Goal: Contribute content: Add original content to the website for others to see

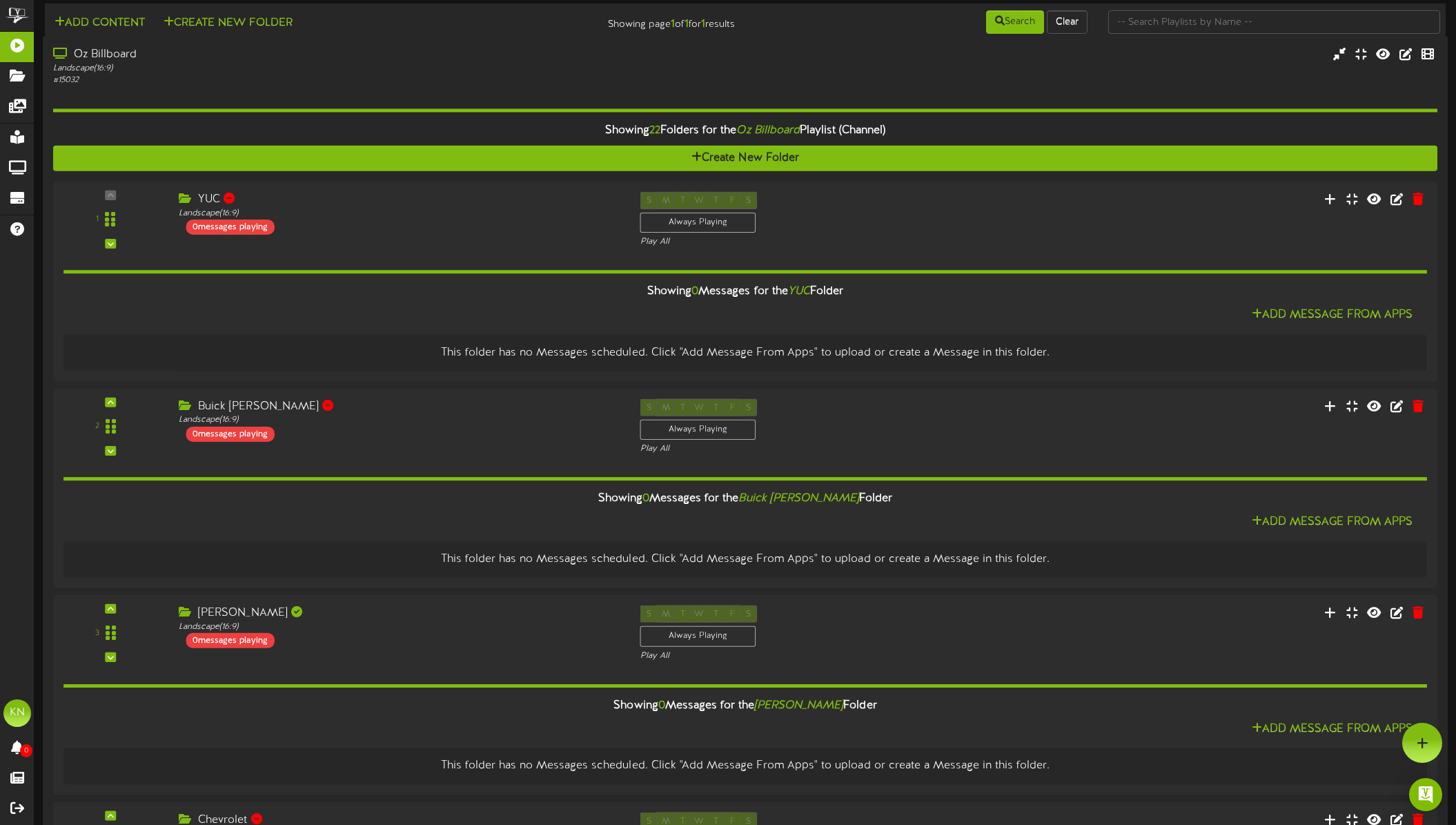
scroll to position [4, 0]
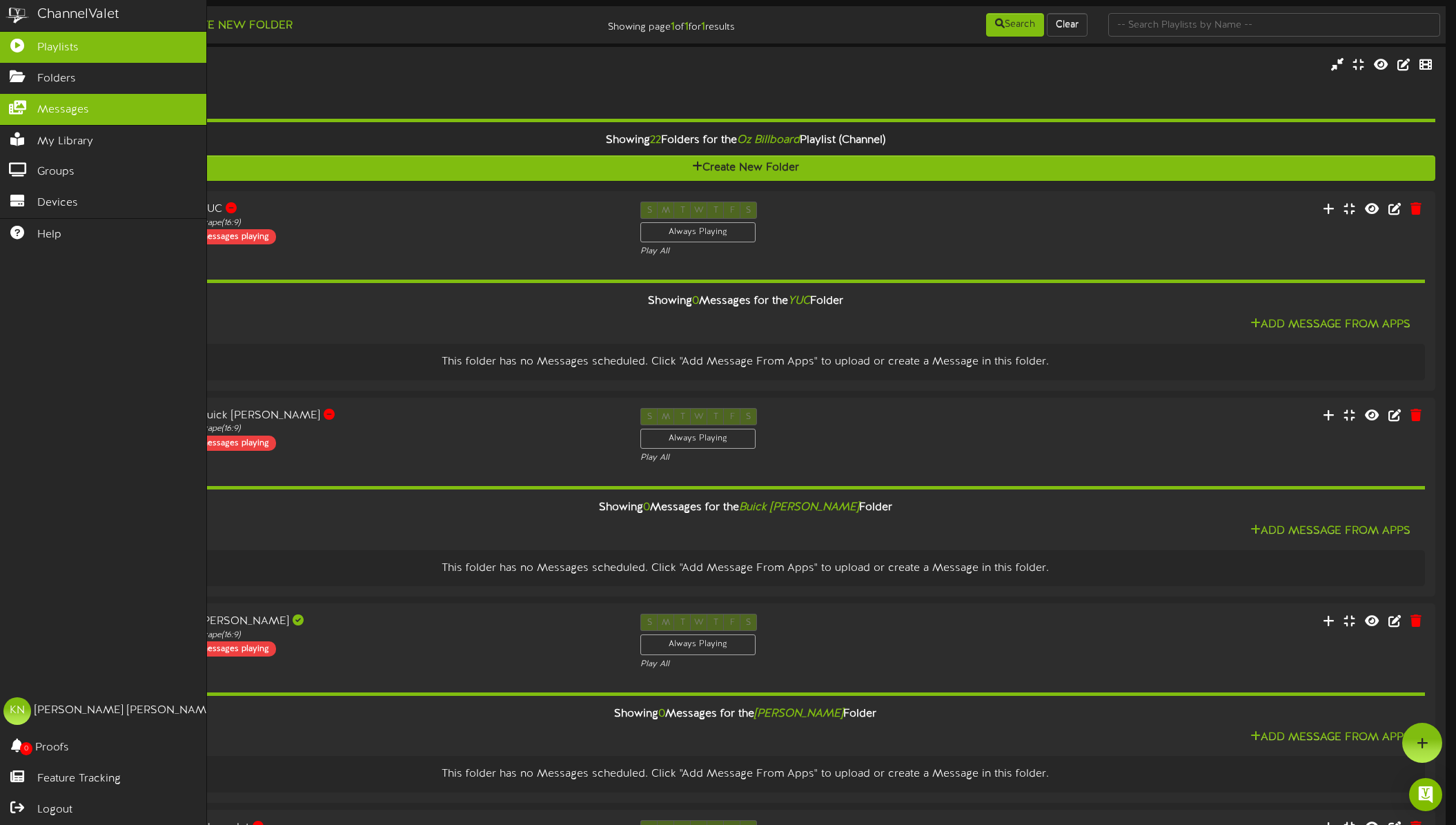
scroll to position [0, 0]
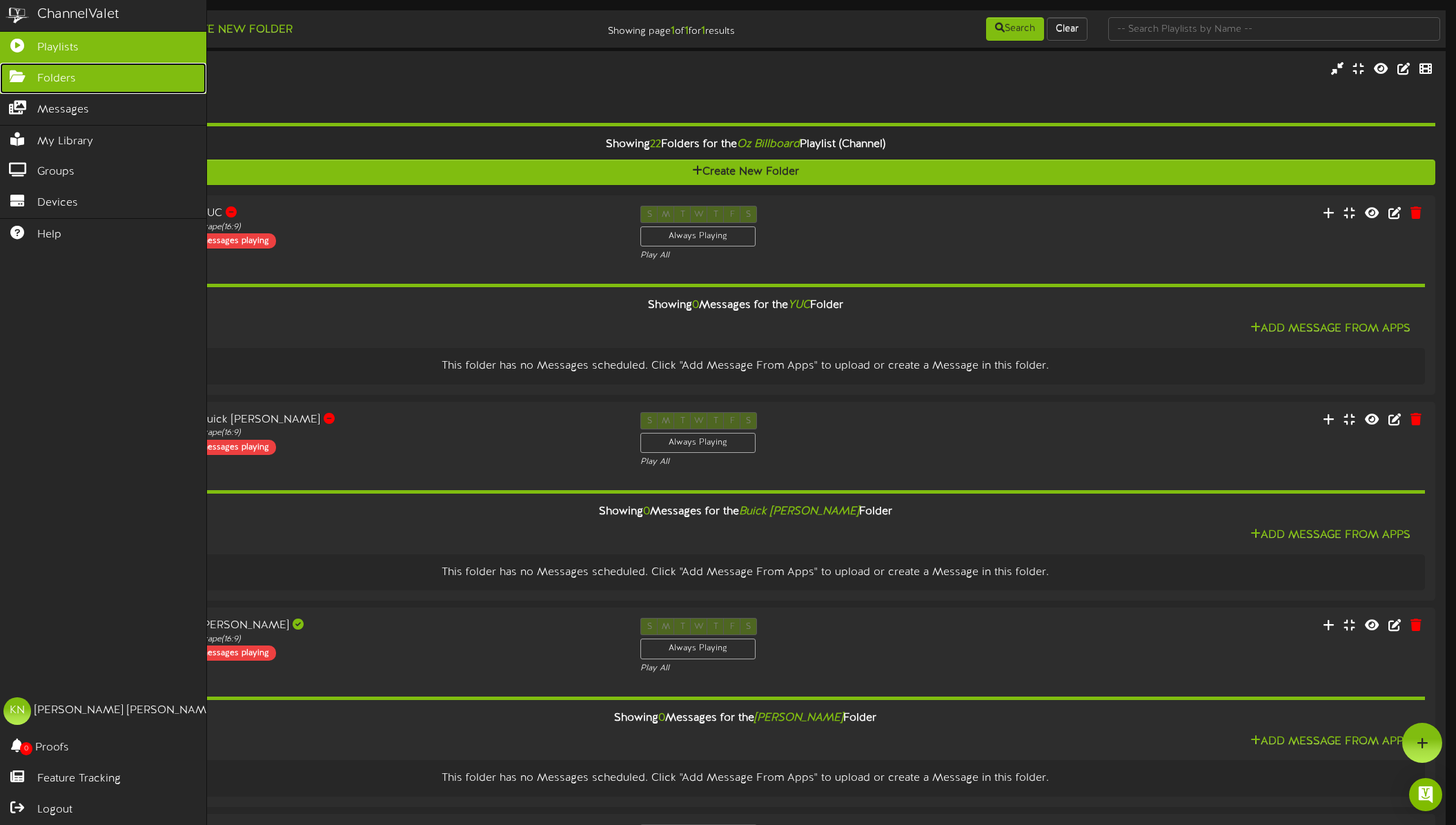
click at [22, 78] on icon at bounding box center [17, 74] width 35 height 10
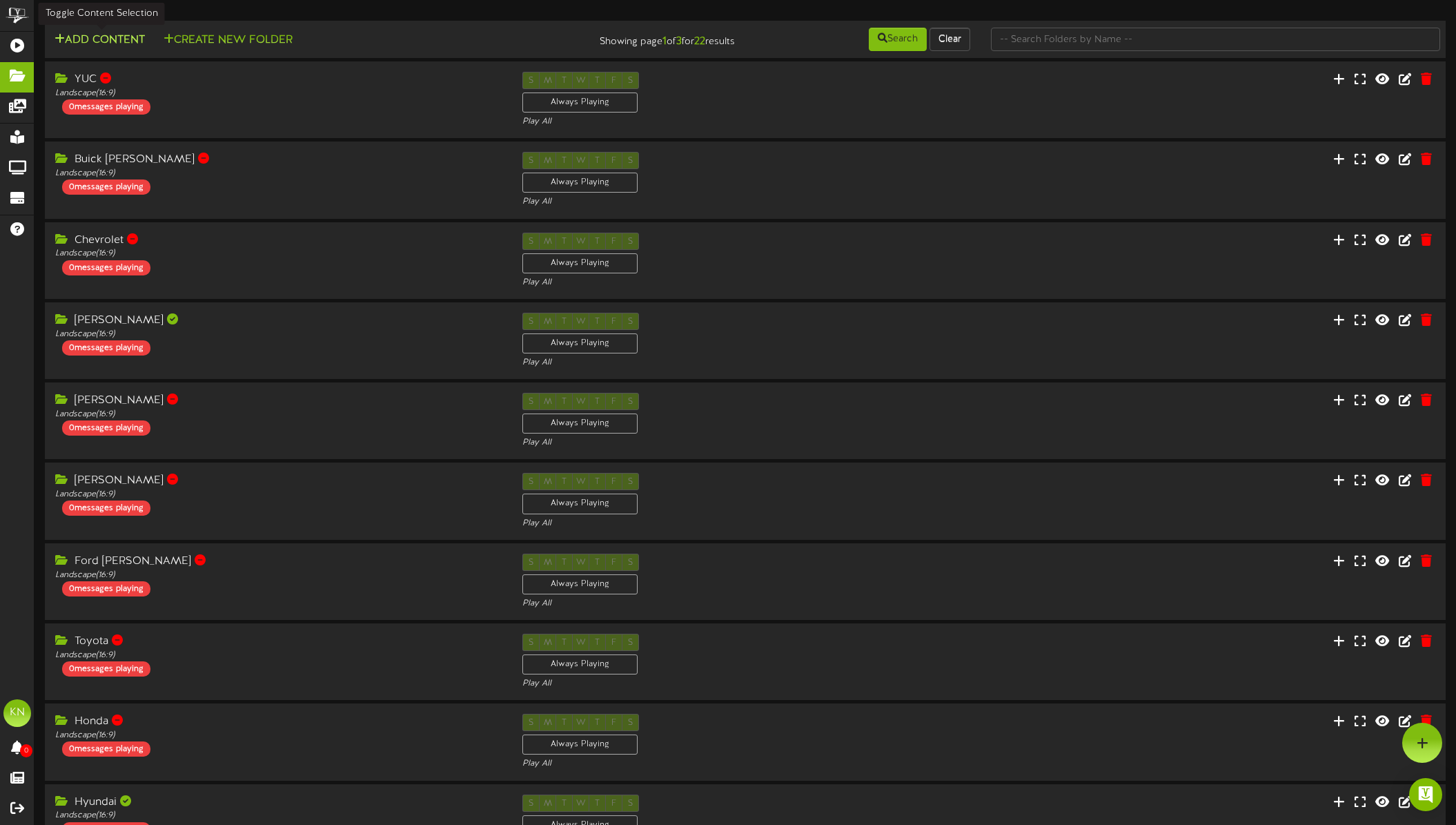
click at [119, 40] on button "Add Content" at bounding box center [100, 40] width 99 height 17
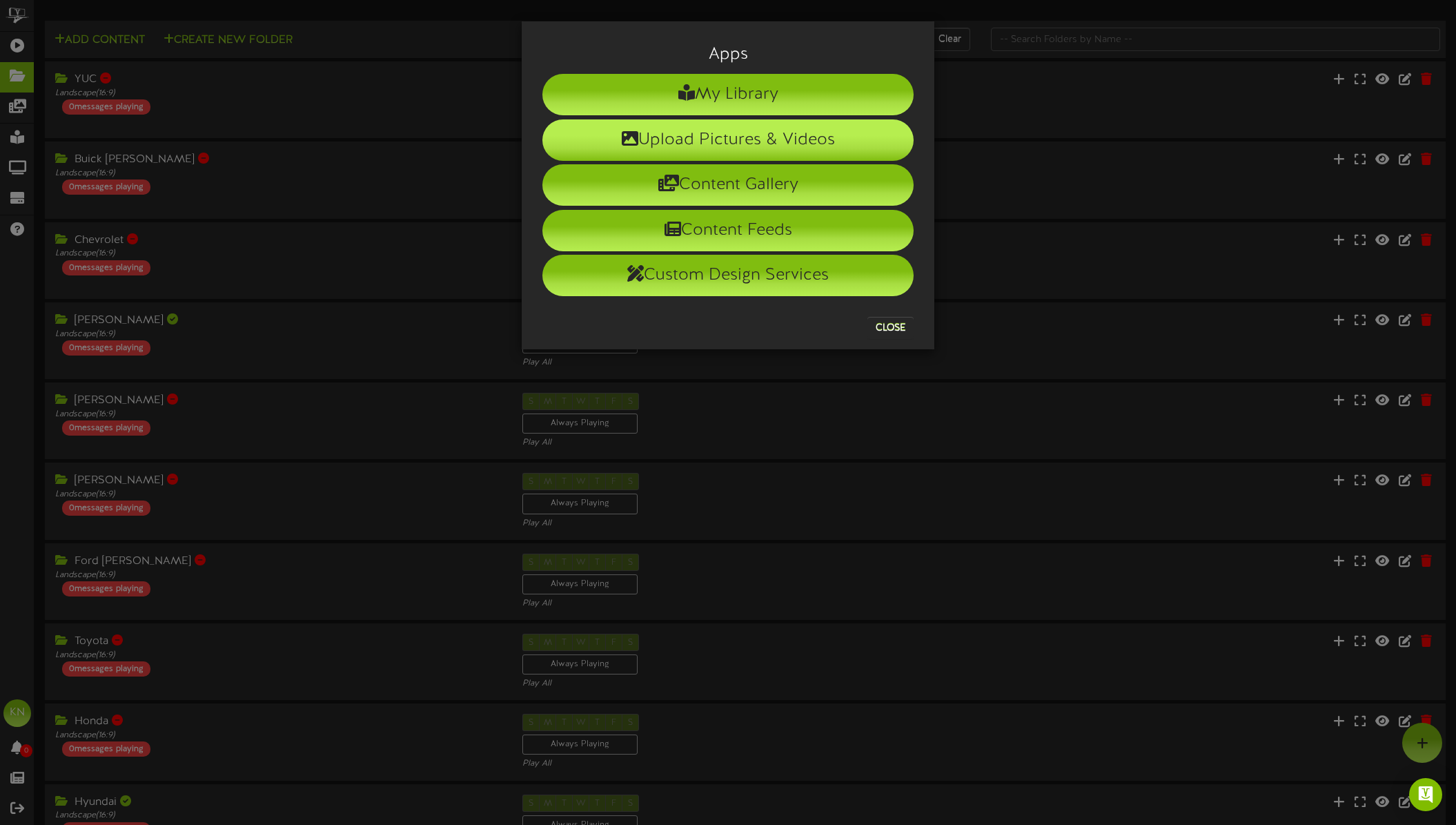
click at [733, 141] on li "Upload Pictures & Videos" at bounding box center [728, 140] width 371 height 42
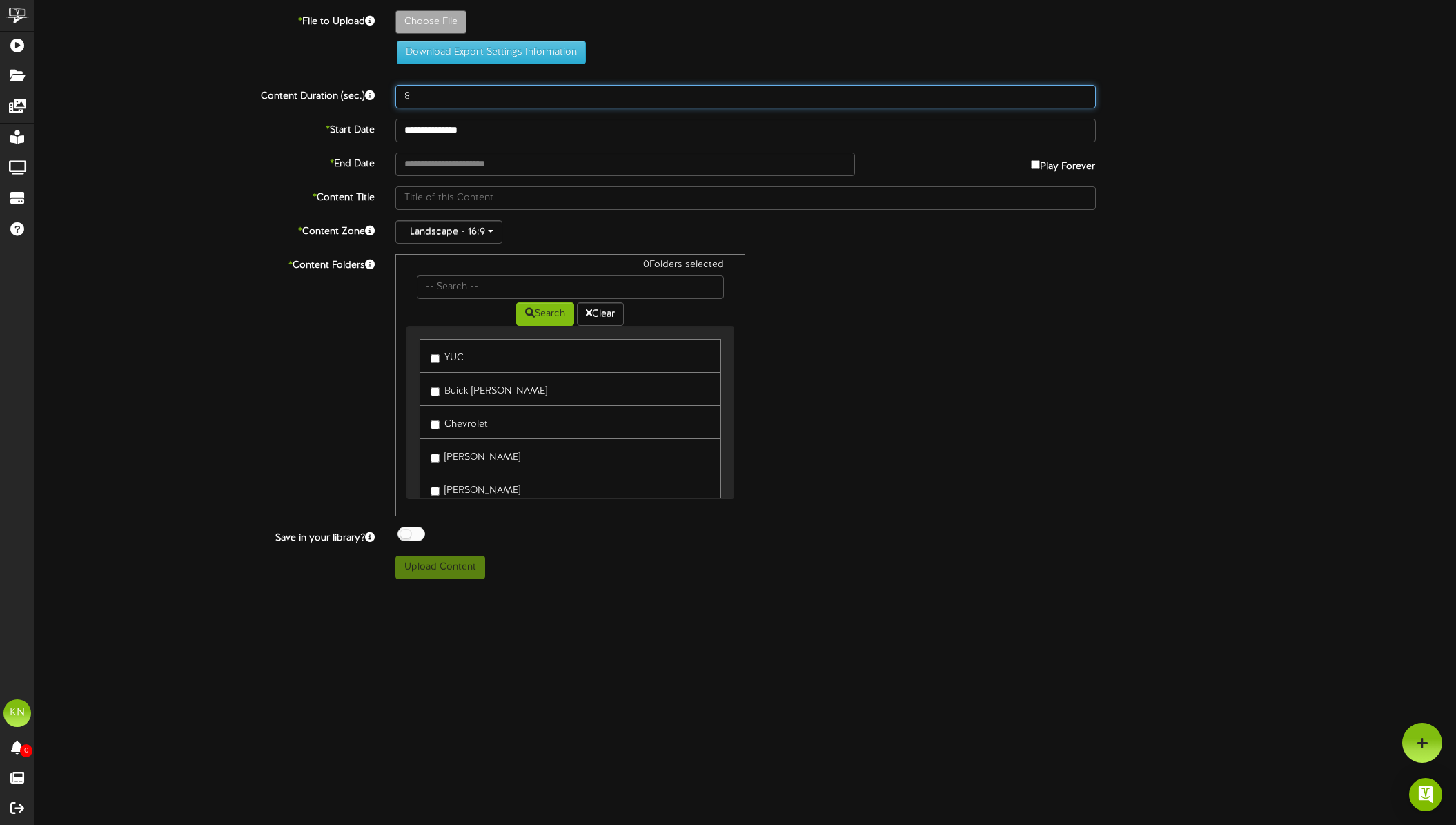
drag, startPoint x: 421, startPoint y: 97, endPoint x: 395, endPoint y: 96, distance: 26.0
click at [396, 96] on input "8" at bounding box center [746, 97] width 700 height 23
type input "10"
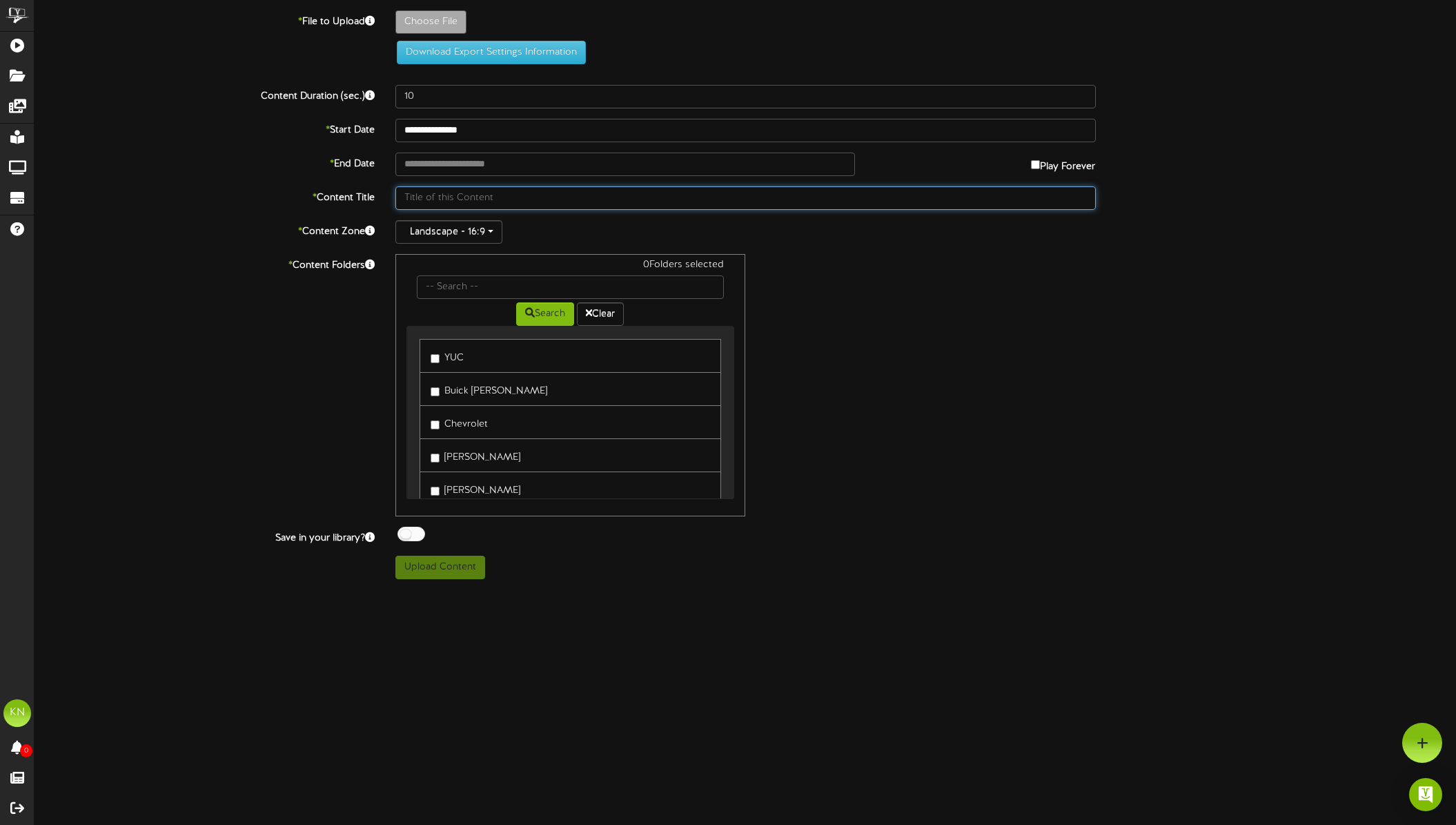
click at [470, 199] on input "text" at bounding box center [746, 198] width 700 height 23
type input "Kia EV9 Tax Credit"
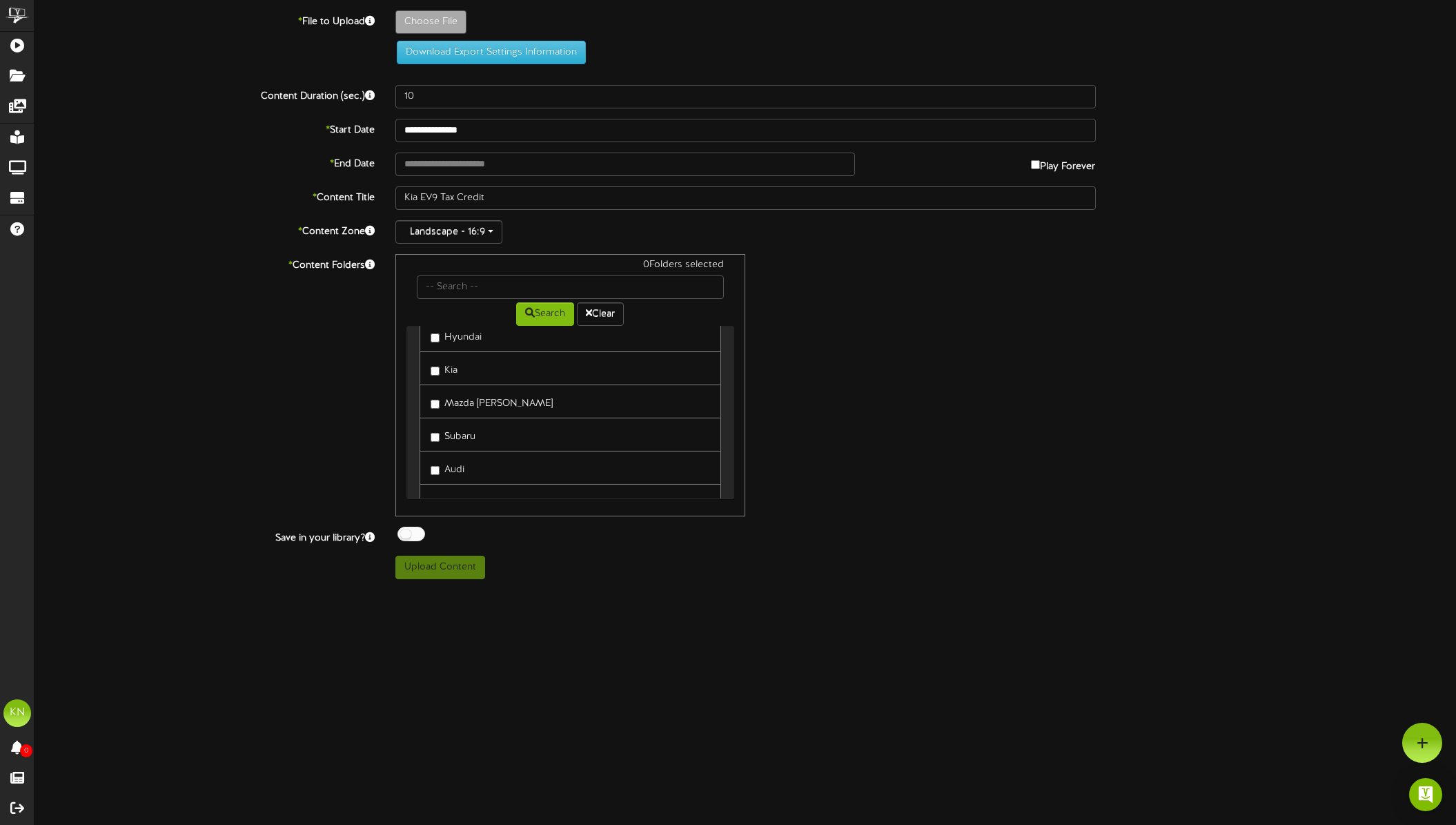
click at [494, 366] on link "Kia" at bounding box center [570, 368] width 302 height 34
click at [443, 373] on label "Kia" at bounding box center [444, 368] width 27 height 19
type input "**********"
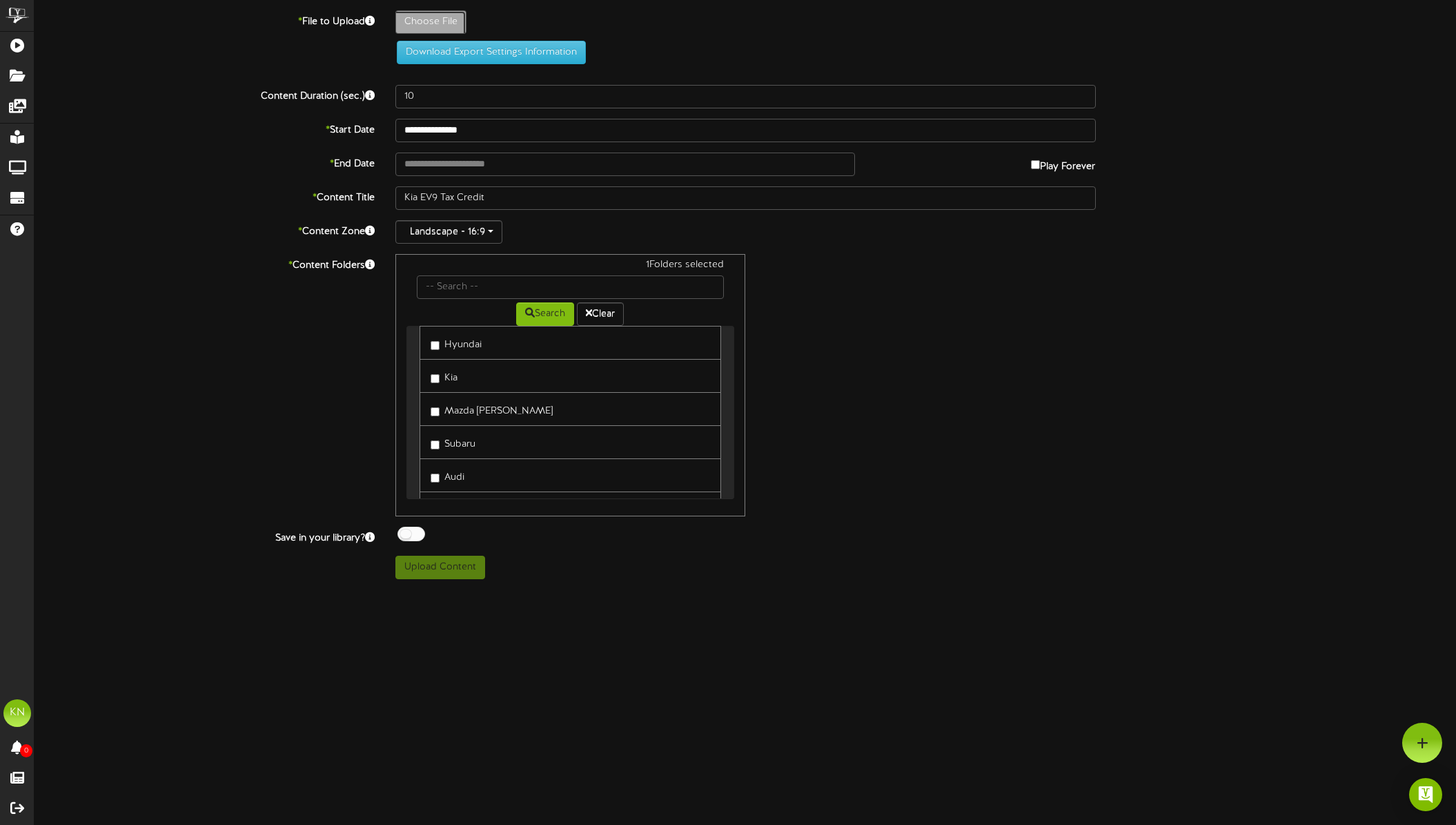
type input "Jul25KiaEV9TaxCredit_512x288"
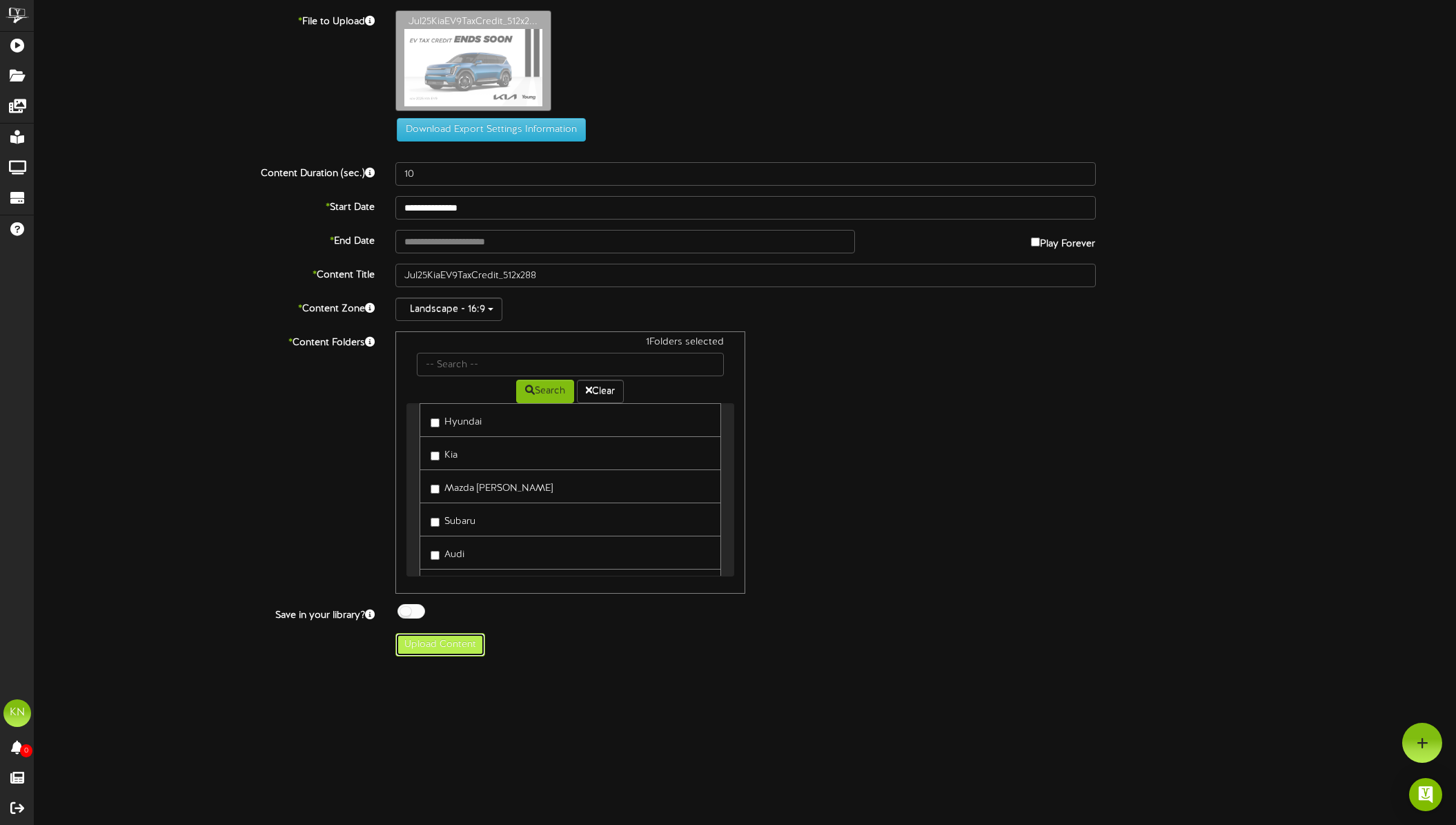
click at [440, 649] on button "Upload Content" at bounding box center [441, 645] width 90 height 23
type input "**********"
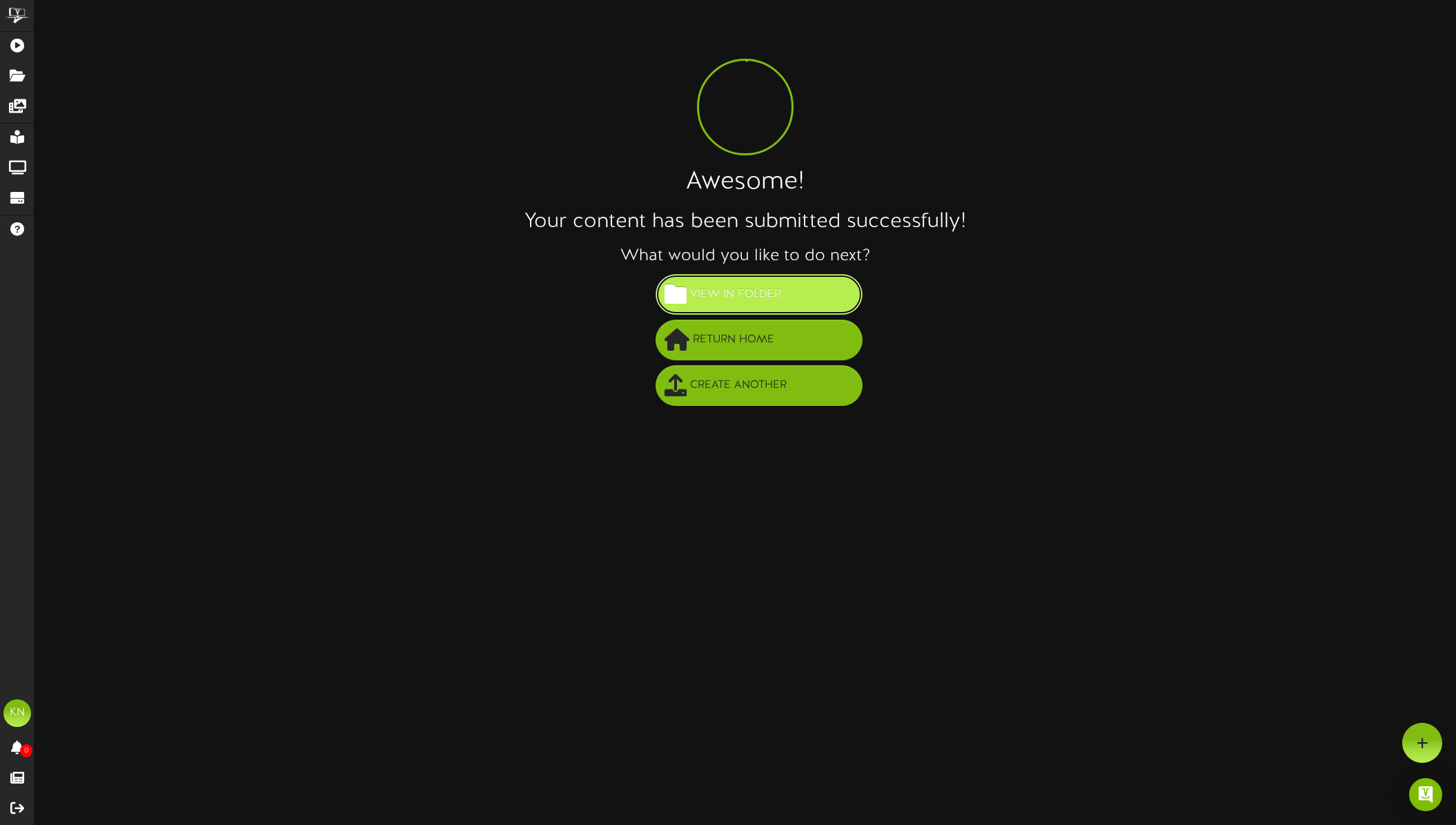
click at [781, 299] on span "View in Folder" at bounding box center [735, 294] width 98 height 22
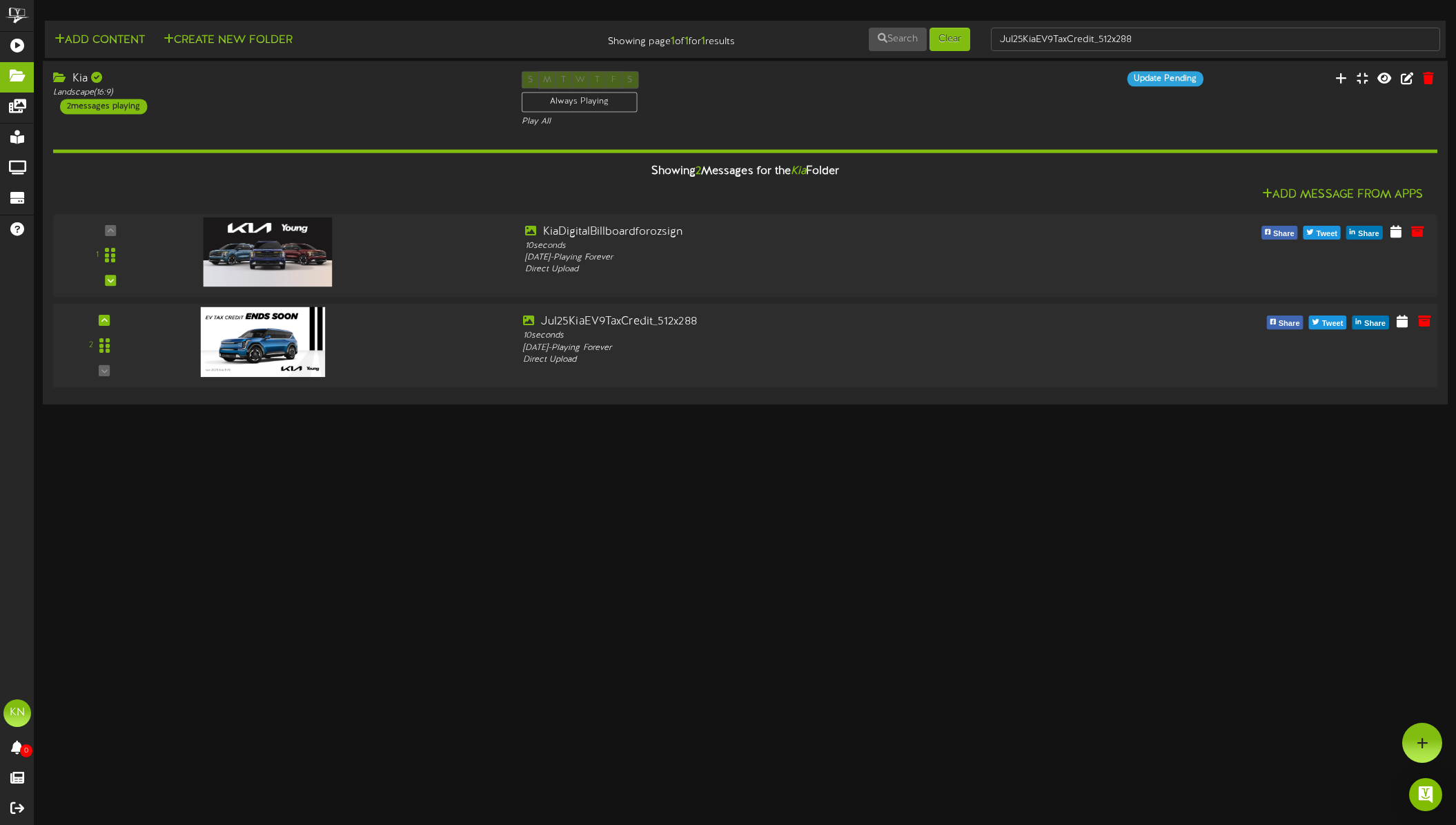
click at [100, 369] on div "2" at bounding box center [104, 345] width 95 height 63
click at [104, 280] on icon at bounding box center [104, 280] width 6 height 7
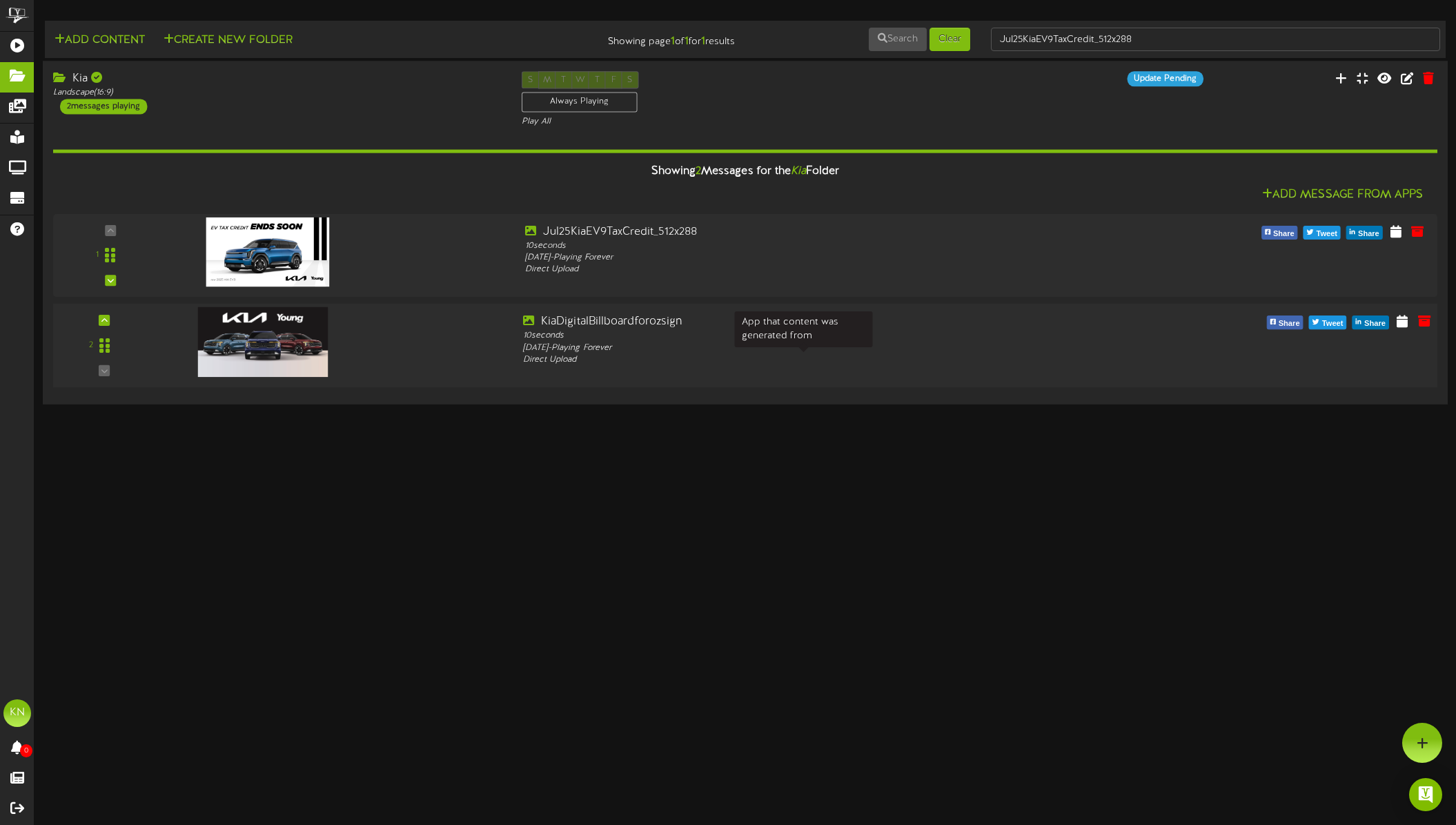
click at [611, 357] on div "Direct Upload" at bounding box center [804, 360] width 562 height 12
click at [590, 320] on div "KiaDigitalBillboardforozsign" at bounding box center [804, 322] width 562 height 16
click at [768, 331] on div "10 seconds" at bounding box center [804, 336] width 562 height 12
click at [1406, 319] on icon at bounding box center [1402, 320] width 13 height 15
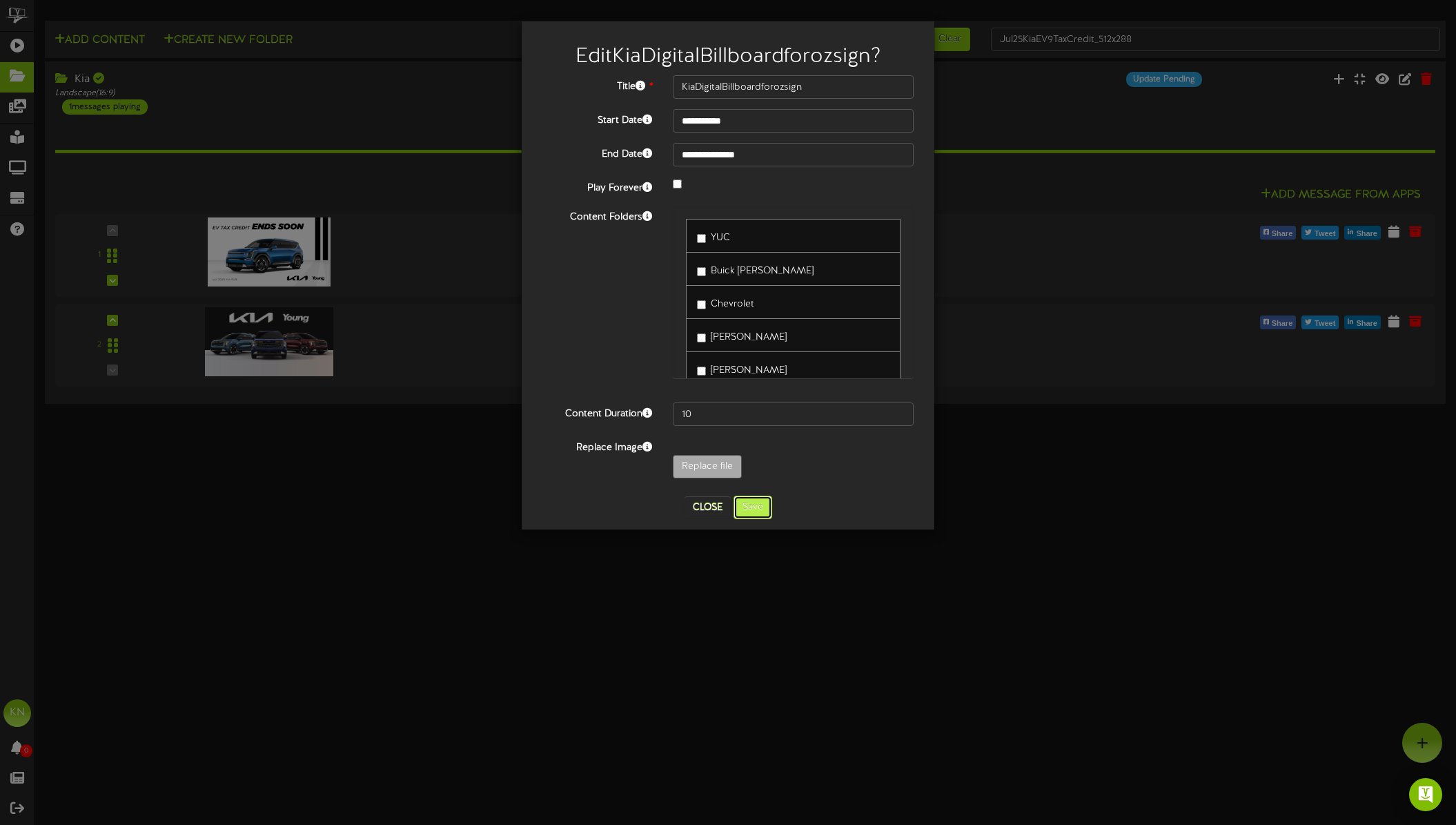
click at [748, 506] on button "Save" at bounding box center [753, 507] width 39 height 23
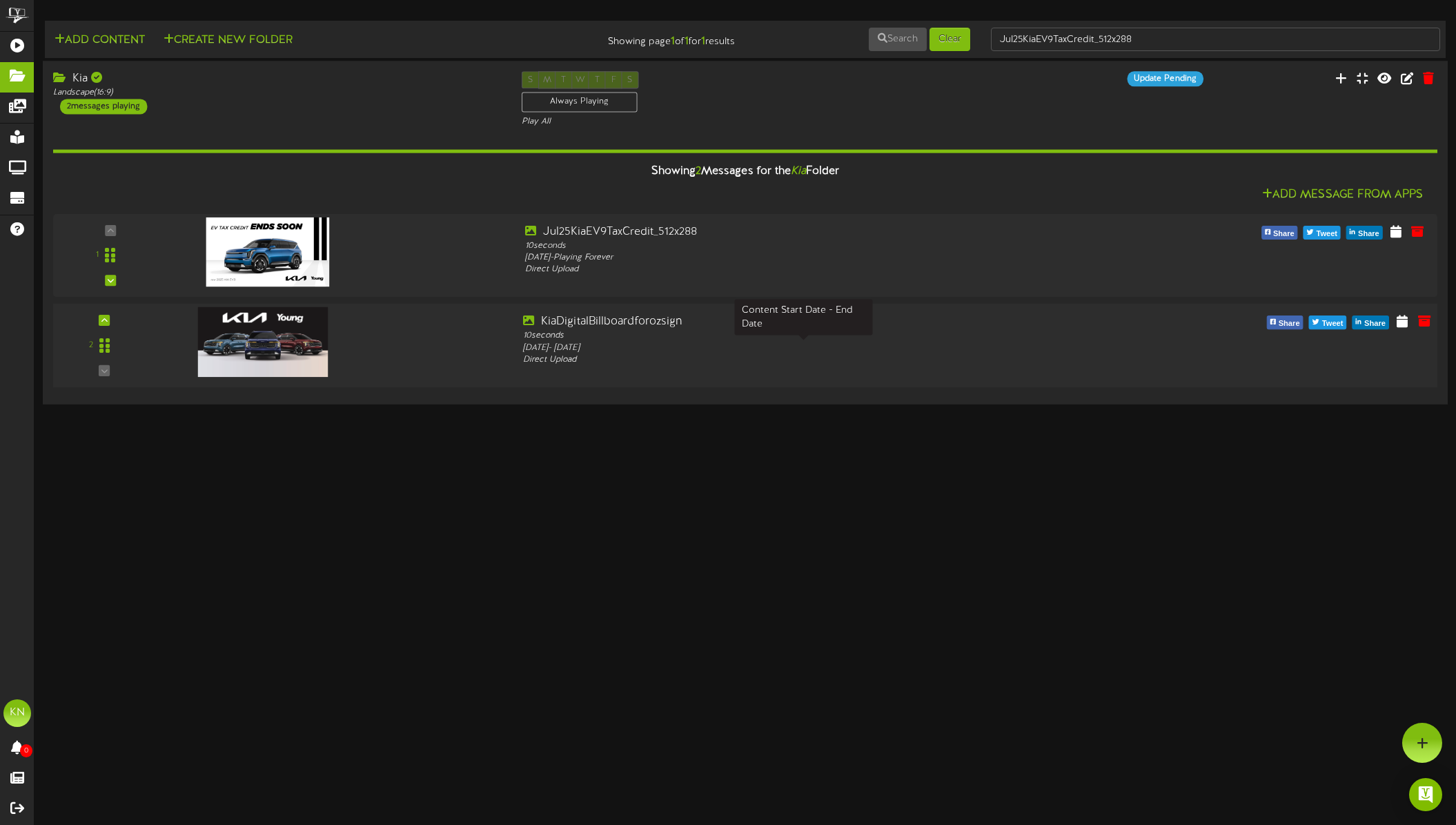
click at [962, 343] on div "Friday, 5/9/2025 - Tuesday, 8/12/2025" at bounding box center [804, 347] width 562 height 12
click at [1424, 319] on icon at bounding box center [1424, 320] width 15 height 15
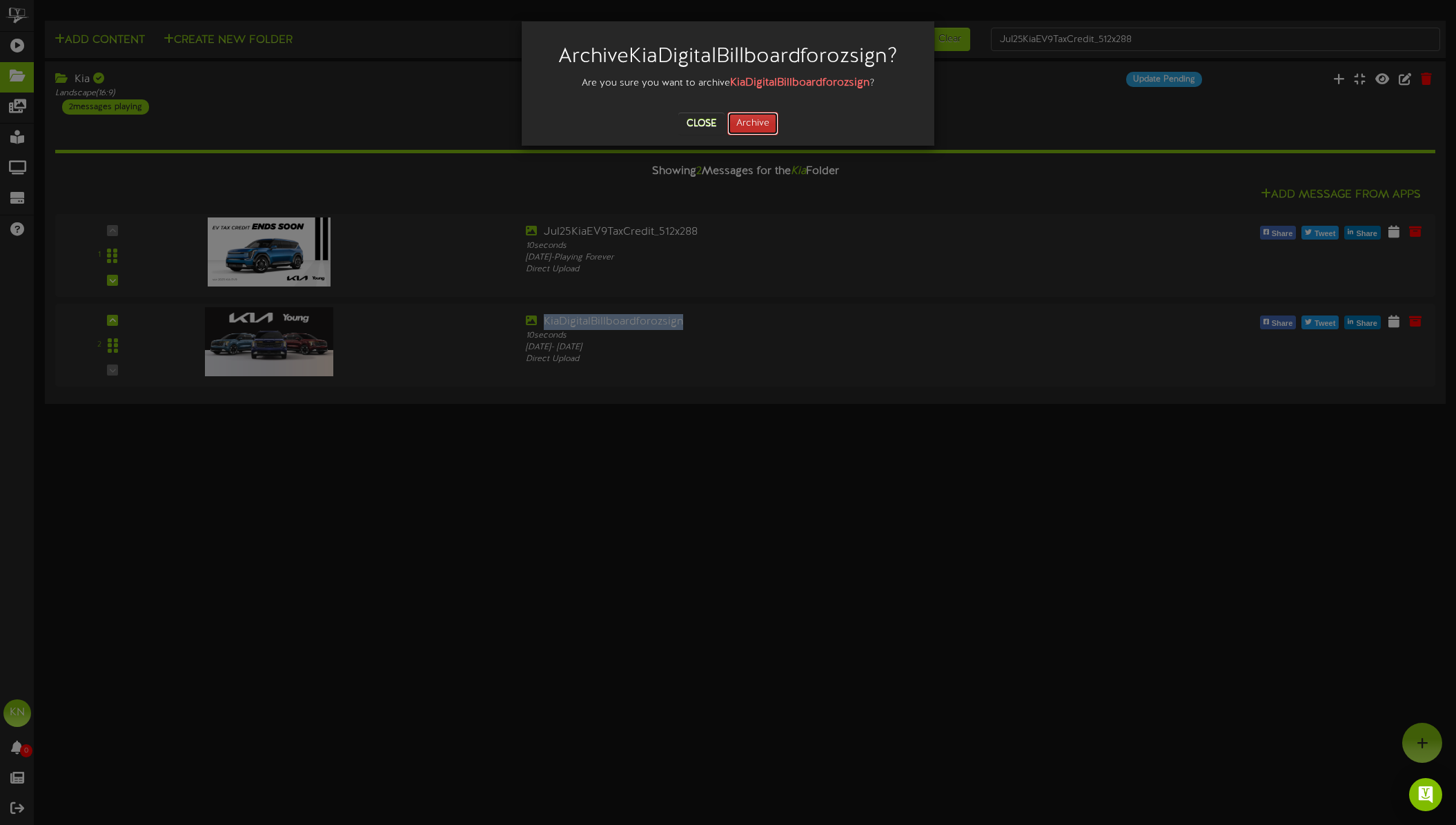
click at [757, 124] on button "Archive" at bounding box center [753, 124] width 51 height 23
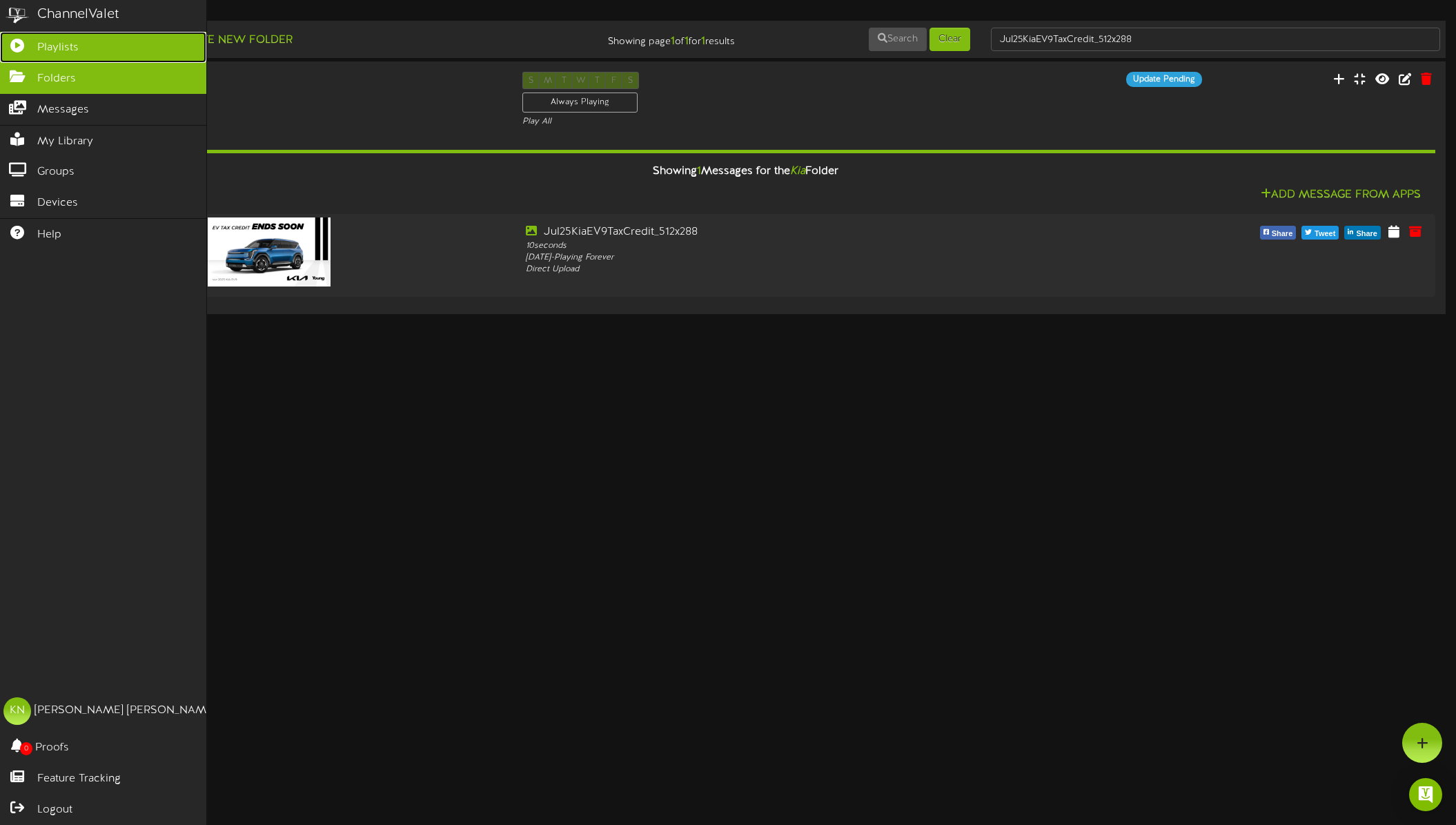
click at [22, 46] on icon at bounding box center [17, 43] width 35 height 10
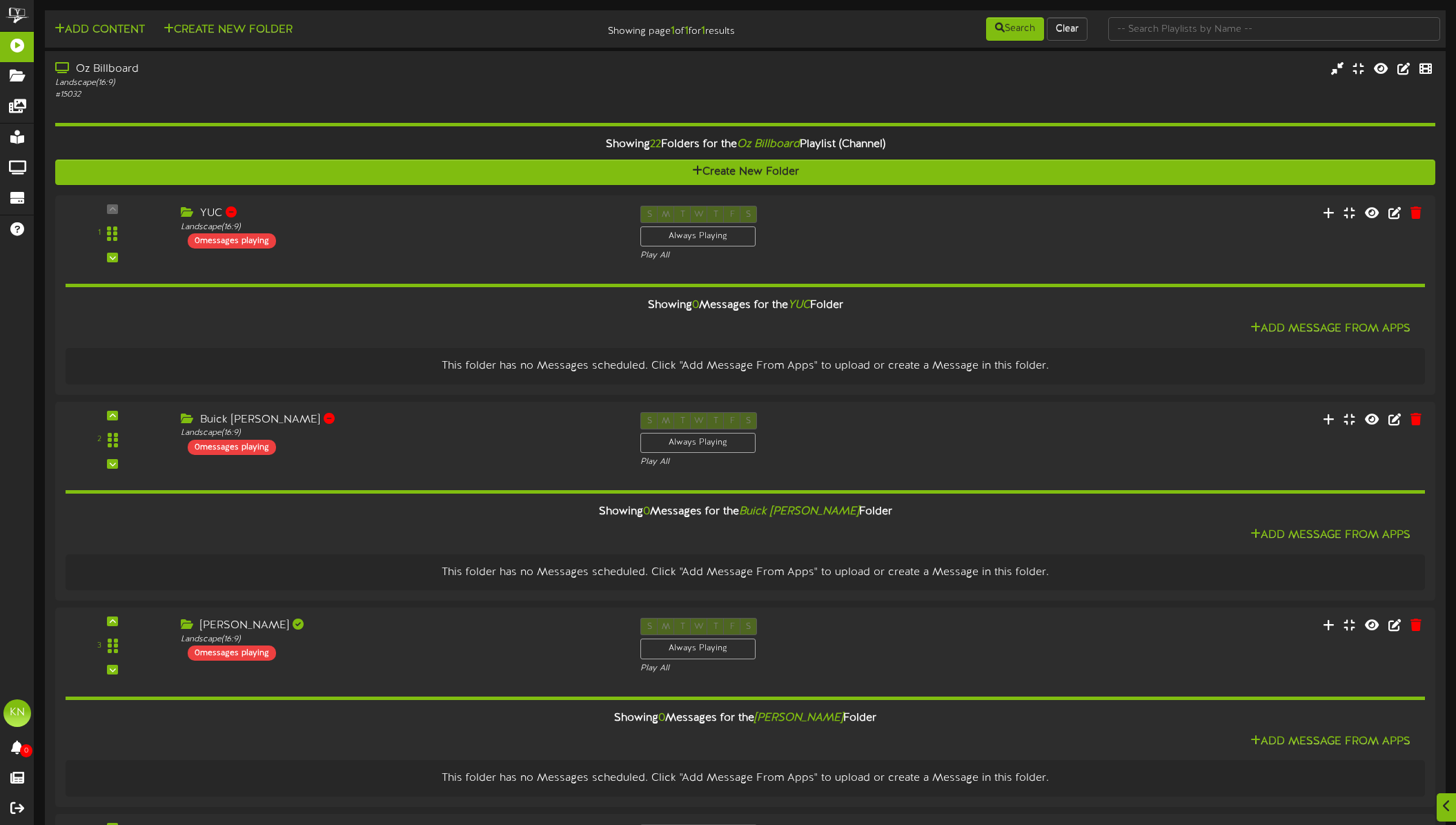
scroll to position [1993, 0]
